Goal: Check status: Check status

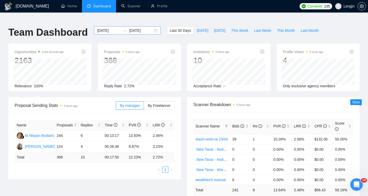
click at [108, 28] on input "[DATE]" at bounding box center [109, 31] width 24 height 6
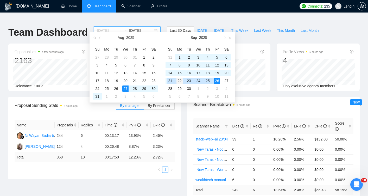
type input "[DATE]"
click at [179, 81] on div "22" at bounding box center [180, 81] width 6 height 6
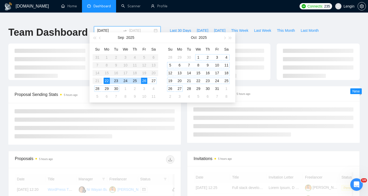
type input "[DATE]"
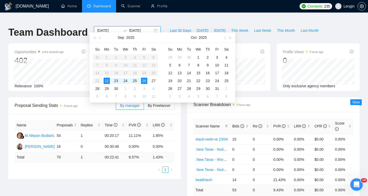
click at [184, 126] on div "Proposal Sending Stats 5 hours ago By manager By Freelancer Name Proposals Repl…" at bounding box center [184, 157] width 358 height 121
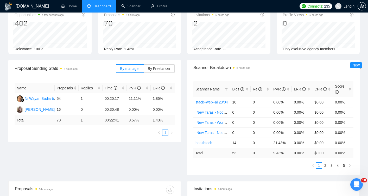
scroll to position [37, 0]
click at [247, 86] on div "Bids" at bounding box center [240, 89] width 16 height 6
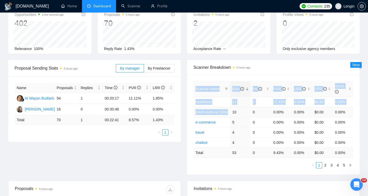
drag, startPoint x: 192, startPoint y: 106, endPoint x: 232, endPoint y: 106, distance: 39.9
click at [232, 106] on div "Scanner Name Bids Re PVR LRR CPR Score healthtech 14 0 21.43% 0.00% $0.00 0.00%…" at bounding box center [273, 125] width 173 height 100
click at [190, 76] on div "Scanner Name Bids Re PVR LRR CPR Score healthtech 14 0 21.43% 0.00% $0.00 0.00%…" at bounding box center [273, 125] width 173 height 100
